Goal: Information Seeking & Learning: Learn about a topic

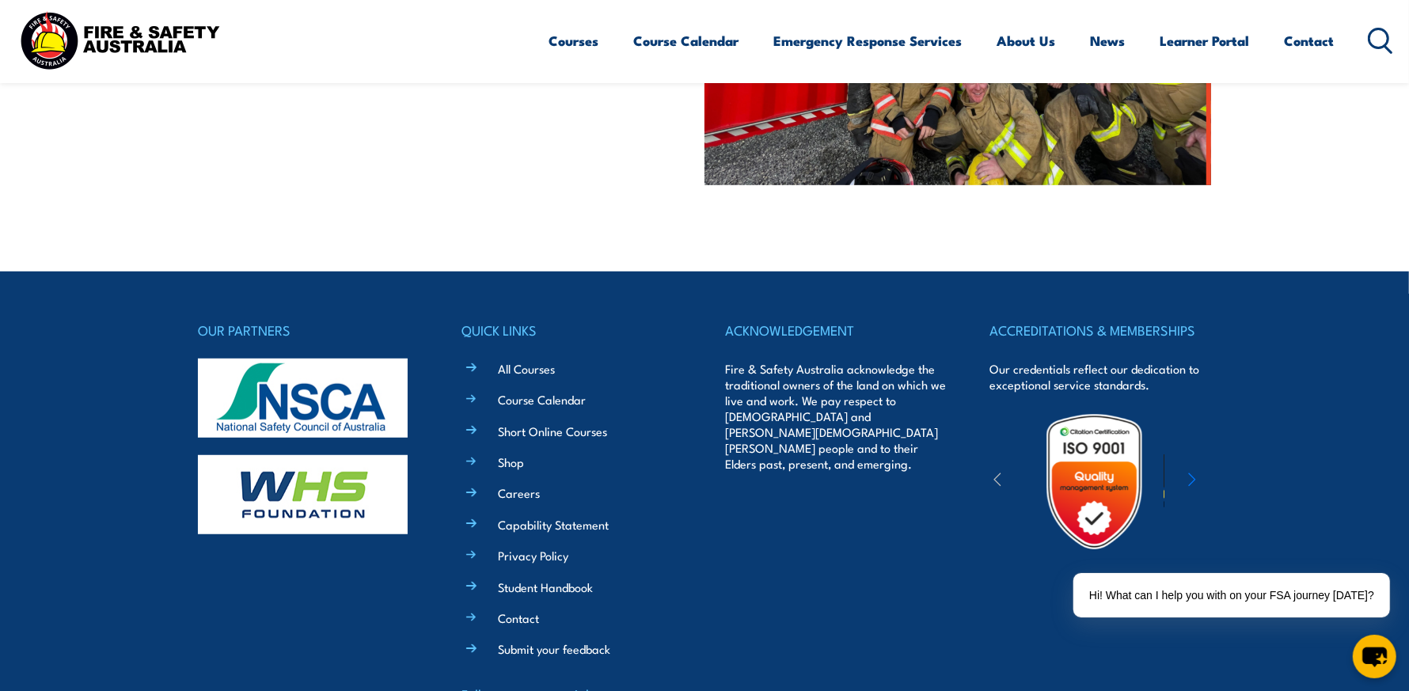
scroll to position [792, 0]
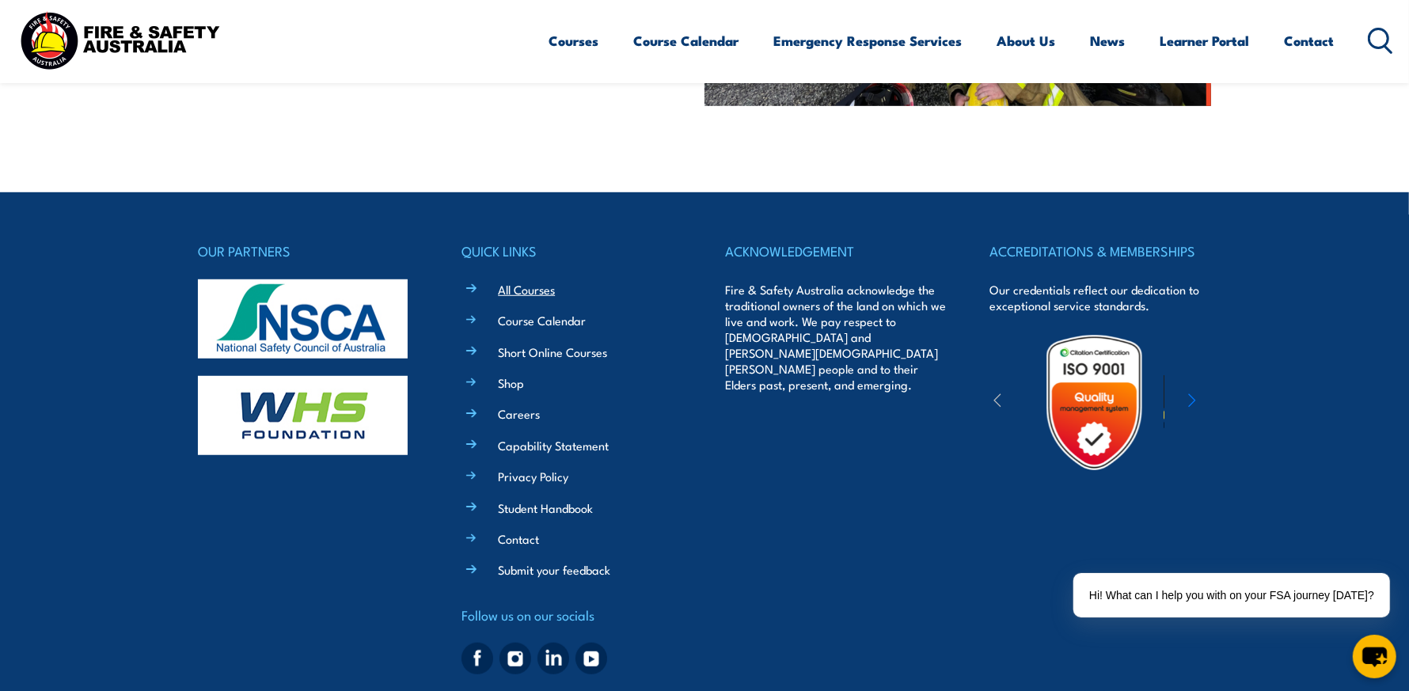
click at [535, 287] on link "All Courses" at bounding box center [526, 289] width 57 height 17
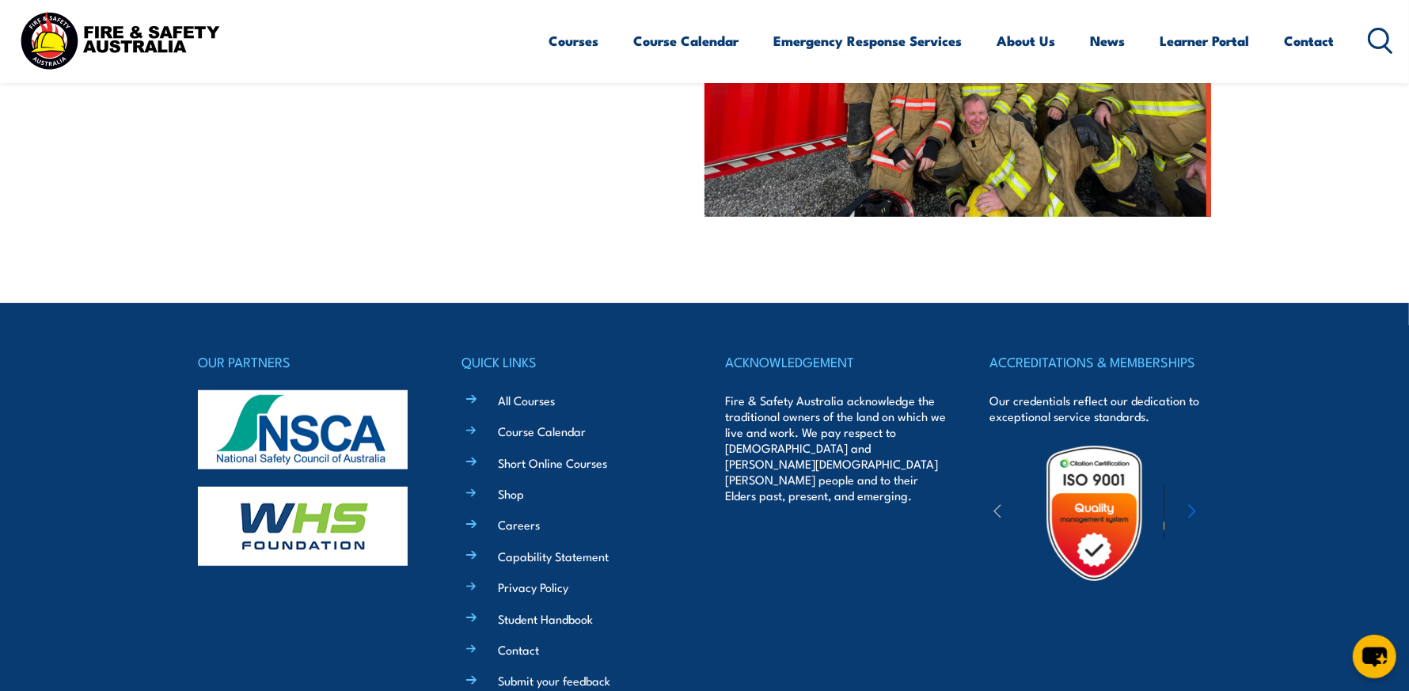
scroll to position [432, 0]
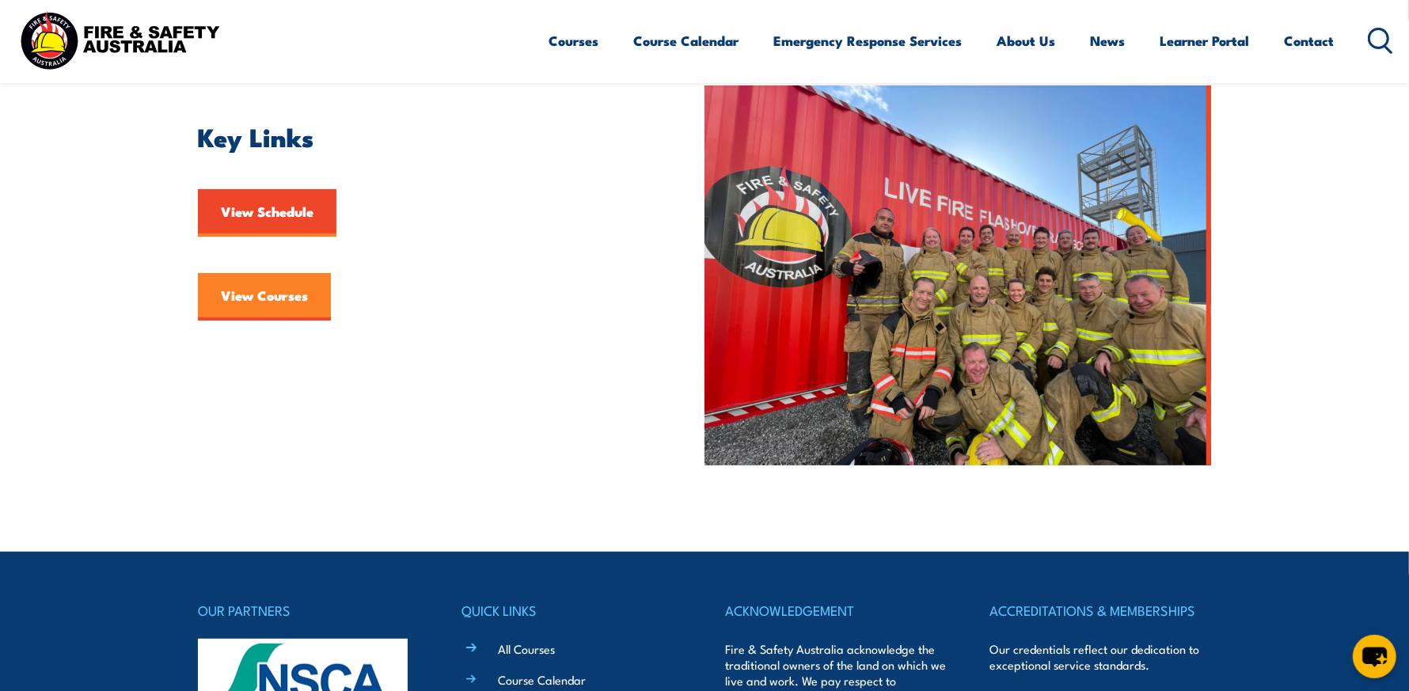
click at [252, 298] on link "View Courses" at bounding box center [264, 297] width 133 height 48
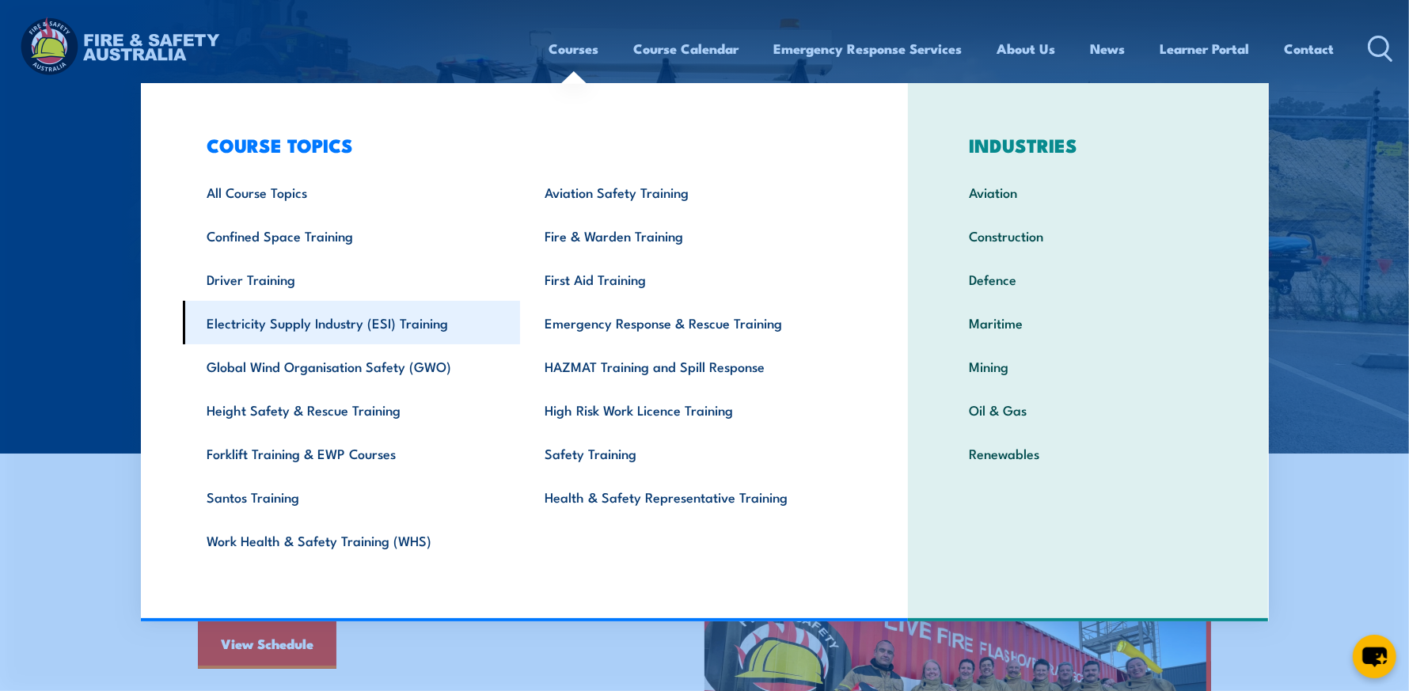
click at [417, 321] on link "Electricity Supply Industry (ESI) Training" at bounding box center [352, 323] width 338 height 44
